Goal: Information Seeking & Learning: Understand process/instructions

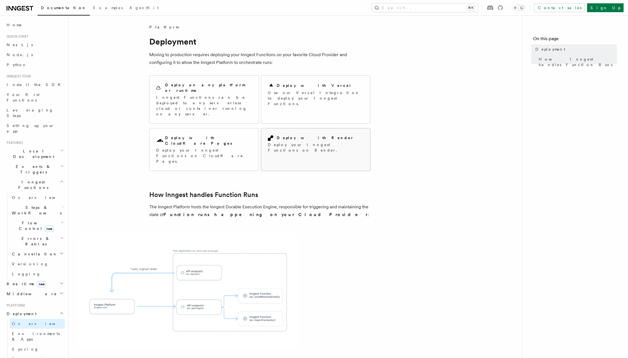
click at [337, 135] on div "Deploy with Render" at bounding box center [316, 138] width 96 height 6
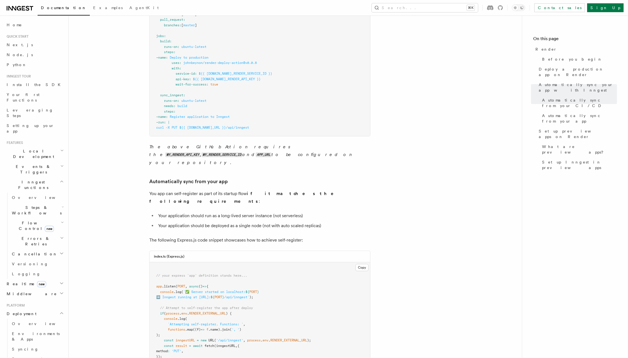
scroll to position [428, 0]
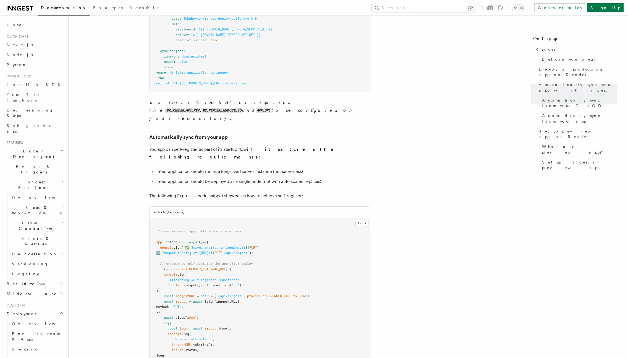
drag, startPoint x: 174, startPoint y: 296, endPoint x: 153, endPoint y: 287, distance: 23.8
click at [153, 287] on pre "// your express `app` definition stands here... app .listen ( PORT , async () =…" at bounding box center [259, 336] width 220 height 237
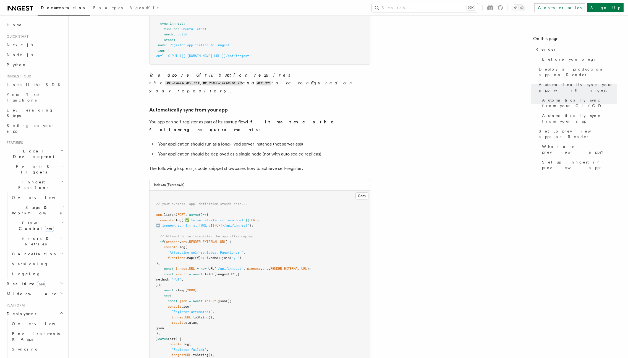
scroll to position [485, 0]
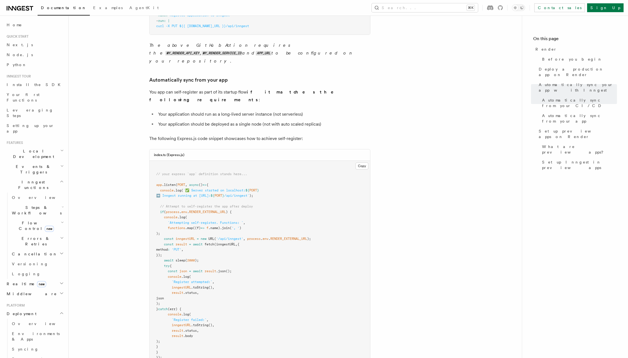
click at [182, 280] on span "`Register attempted:`" at bounding box center [192, 282] width 41 height 4
click at [212, 210] on span "RENDER_EXTERNAL_URL" at bounding box center [207, 212] width 37 height 4
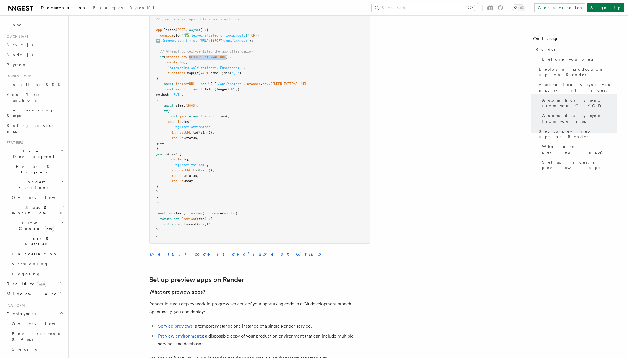
scroll to position [570, 0]
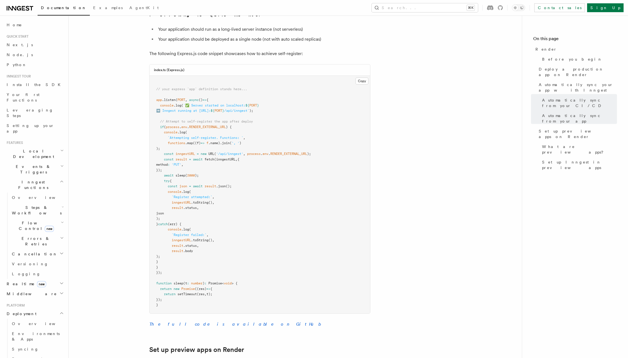
click at [211, 157] on span "fetch" at bounding box center [209, 159] width 10 height 4
copy span "fetch"
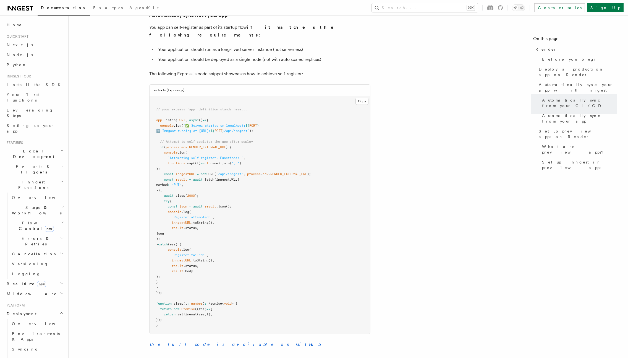
click at [228, 177] on span "(inngestURL" at bounding box center [224, 179] width 21 height 4
copy span "inngestURL"
